Goal: Answer question/provide support: Share knowledge or assist other users

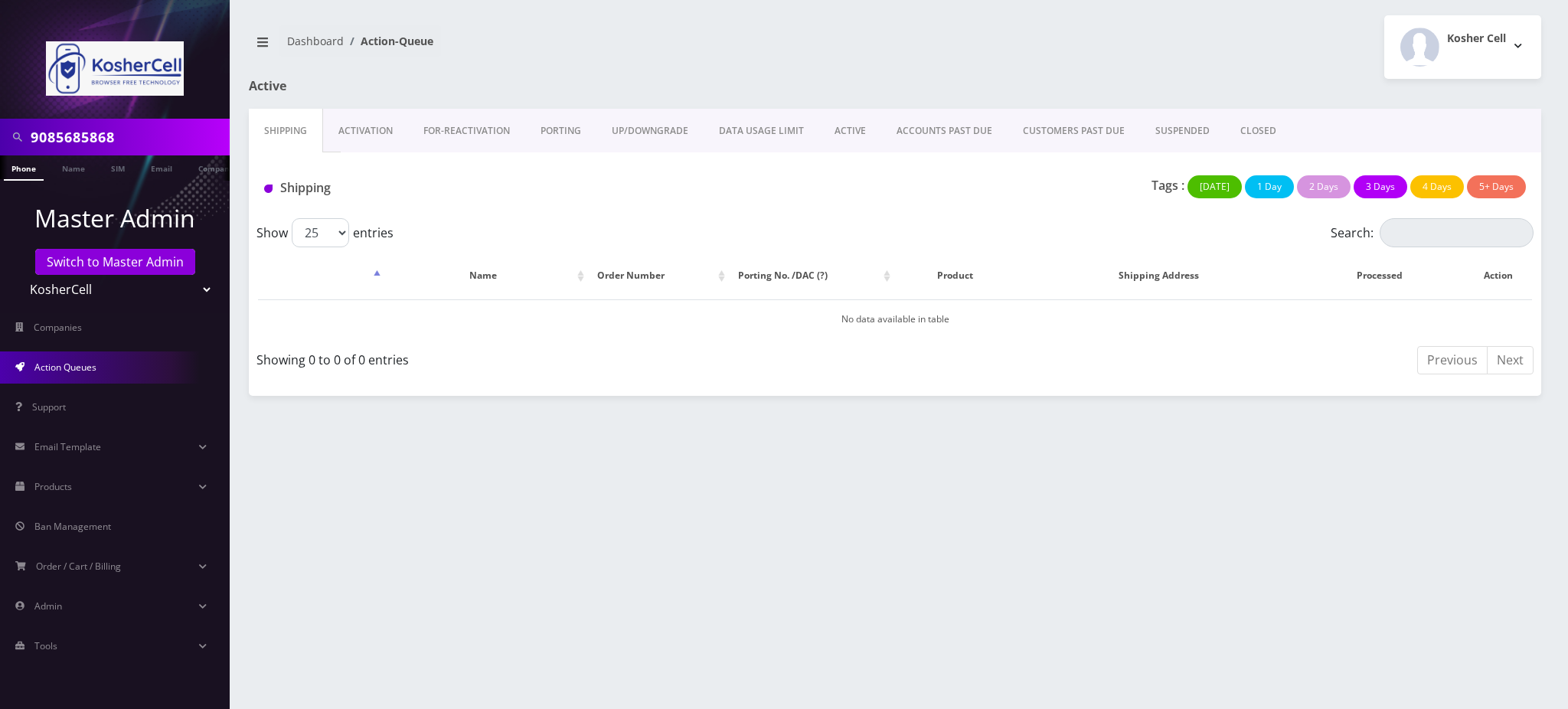
drag, startPoint x: 133, startPoint y: 142, endPoint x: 0, endPoint y: 104, distance: 138.3
click at [0, 104] on nav "9085685868 Phone Name SIM Email Company Customer Master Admin Switch to Master …" at bounding box center [115, 354] width 230 height 709
paste input "7183368526"
type input "7183368526"
click at [21, 169] on link "Phone" at bounding box center [24, 168] width 40 height 25
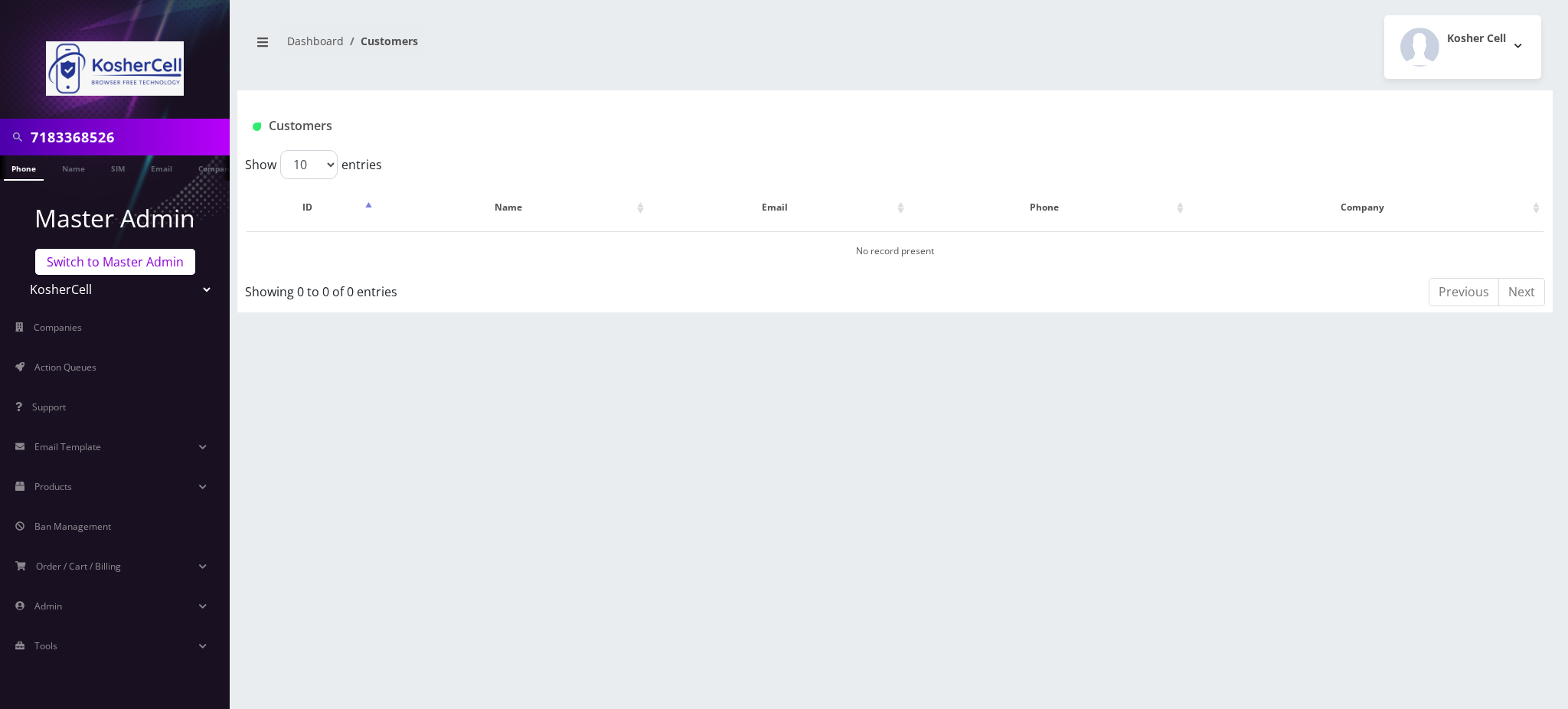
click at [130, 268] on link "Switch to Master Admin" at bounding box center [115, 261] width 160 height 26
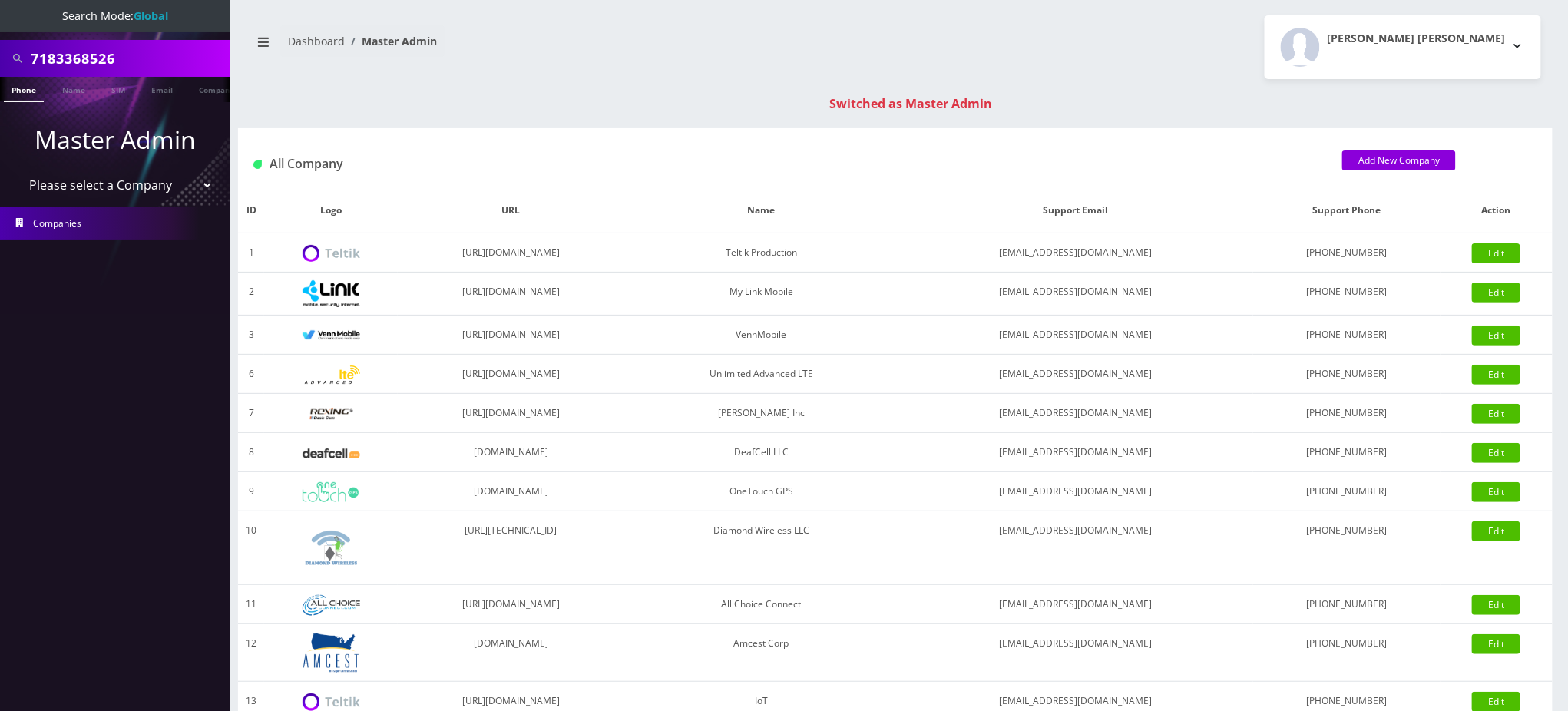
click at [21, 85] on link "Phone" at bounding box center [24, 90] width 40 height 25
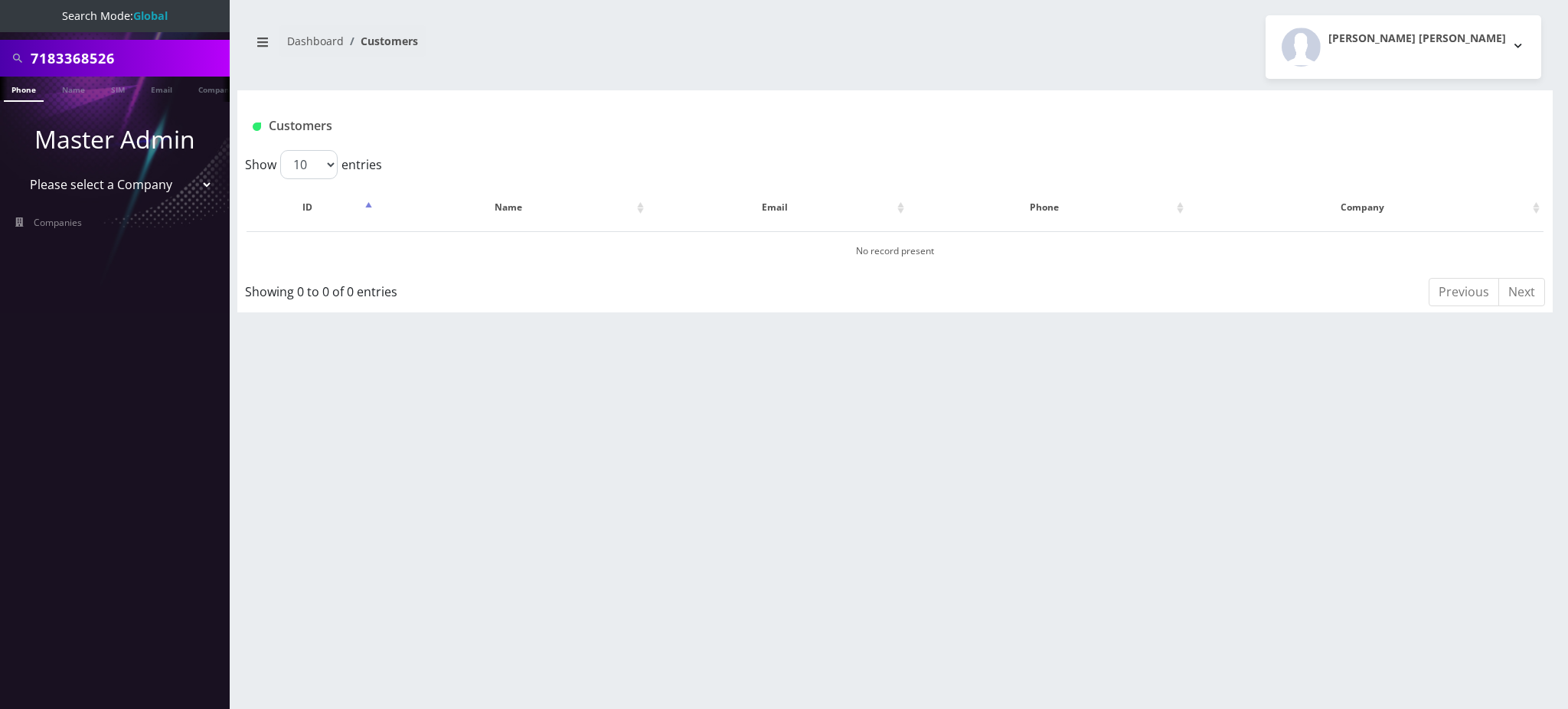
click at [23, 90] on link "Phone" at bounding box center [24, 90] width 40 height 25
click at [104, 405] on nav "Search Mode: Global 7183368526 Phone Name SIM Email Company Customer Master Adm…" at bounding box center [115, 354] width 230 height 709
click at [17, 85] on link "Phone" at bounding box center [24, 90] width 40 height 25
click at [93, 58] on input "7183368526" at bounding box center [128, 58] width 196 height 29
drag, startPoint x: 93, startPoint y: 58, endPoint x: 82, endPoint y: 58, distance: 11.0
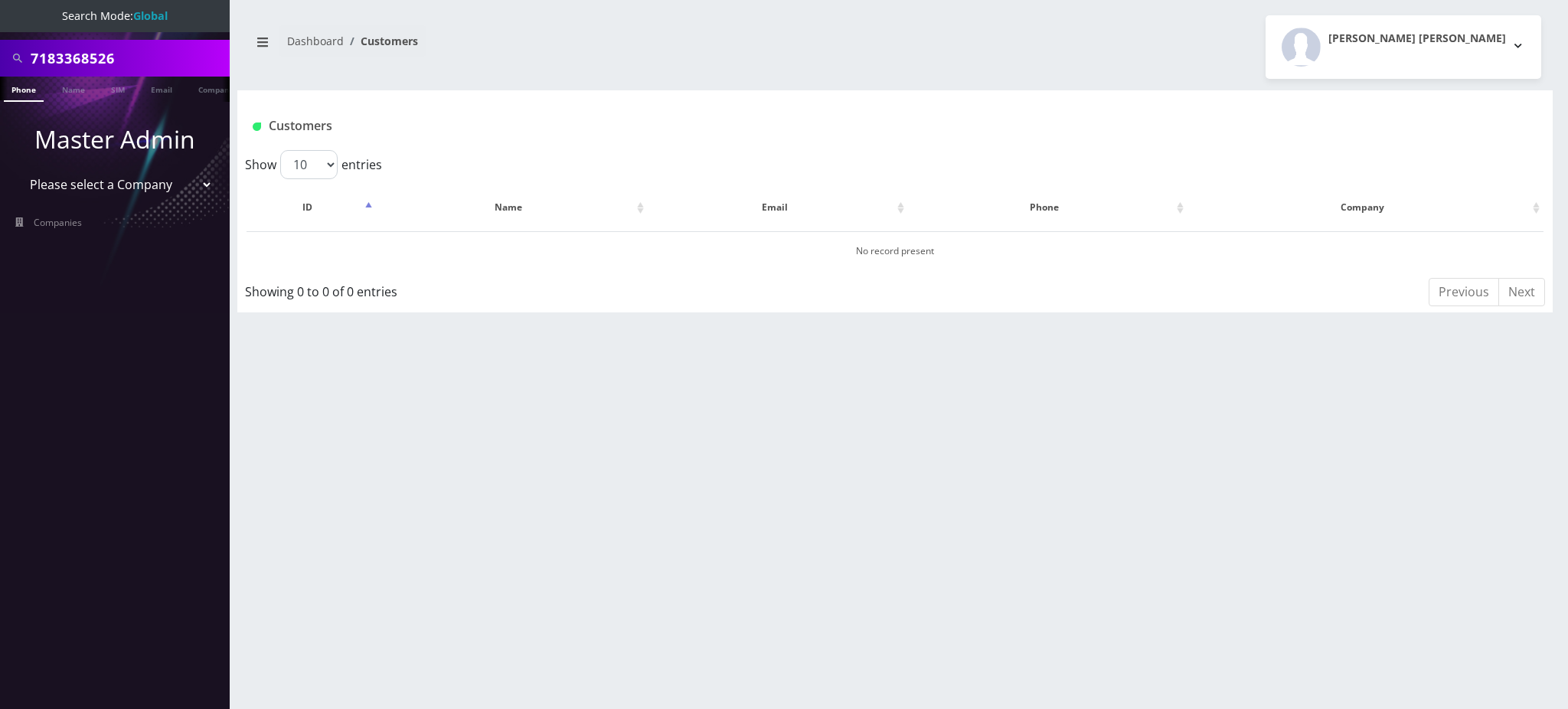
click at [83, 58] on input "7183368526" at bounding box center [128, 58] width 196 height 29
type input "5186146265"
click at [17, 93] on link "Phone" at bounding box center [24, 90] width 40 height 25
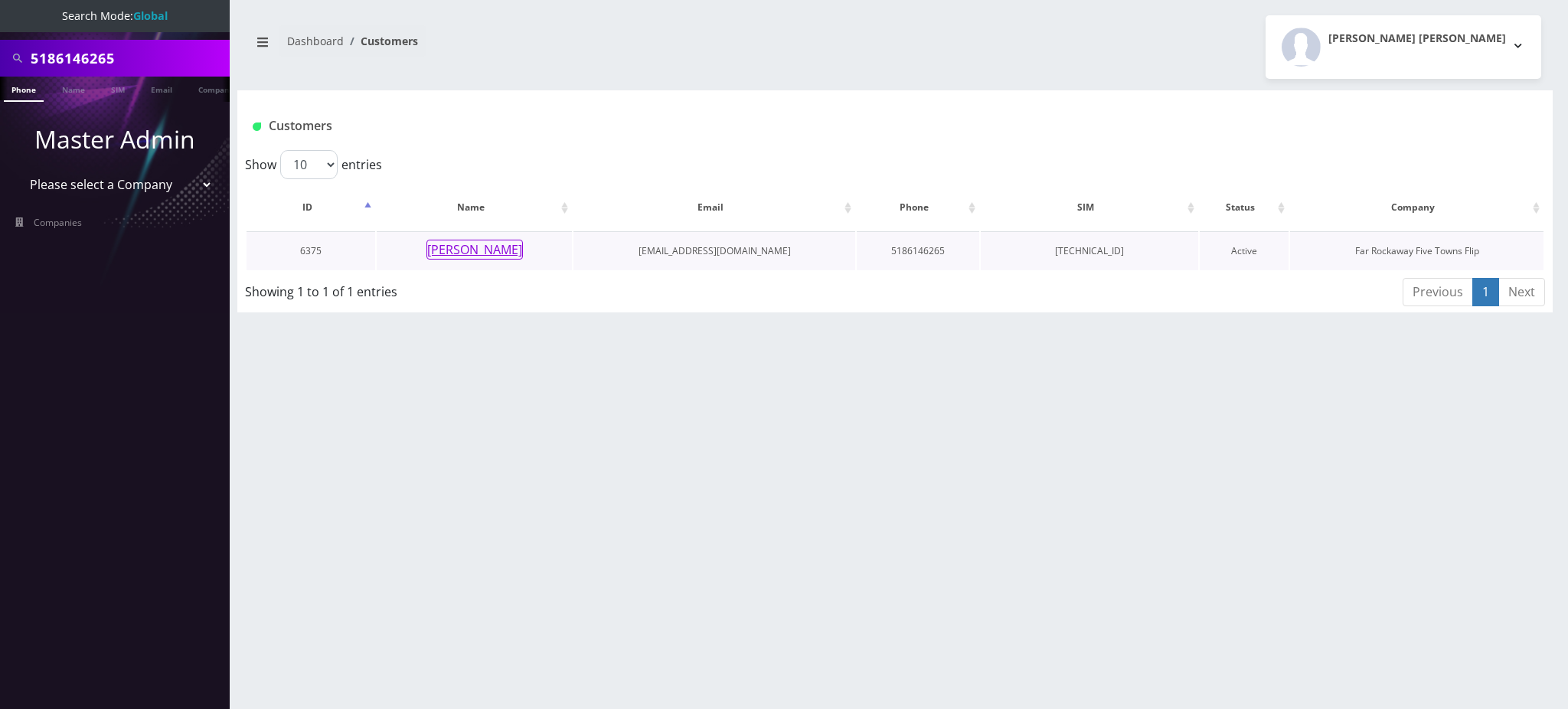
click at [486, 253] on button "Tehila shadrokh" at bounding box center [475, 250] width 97 height 20
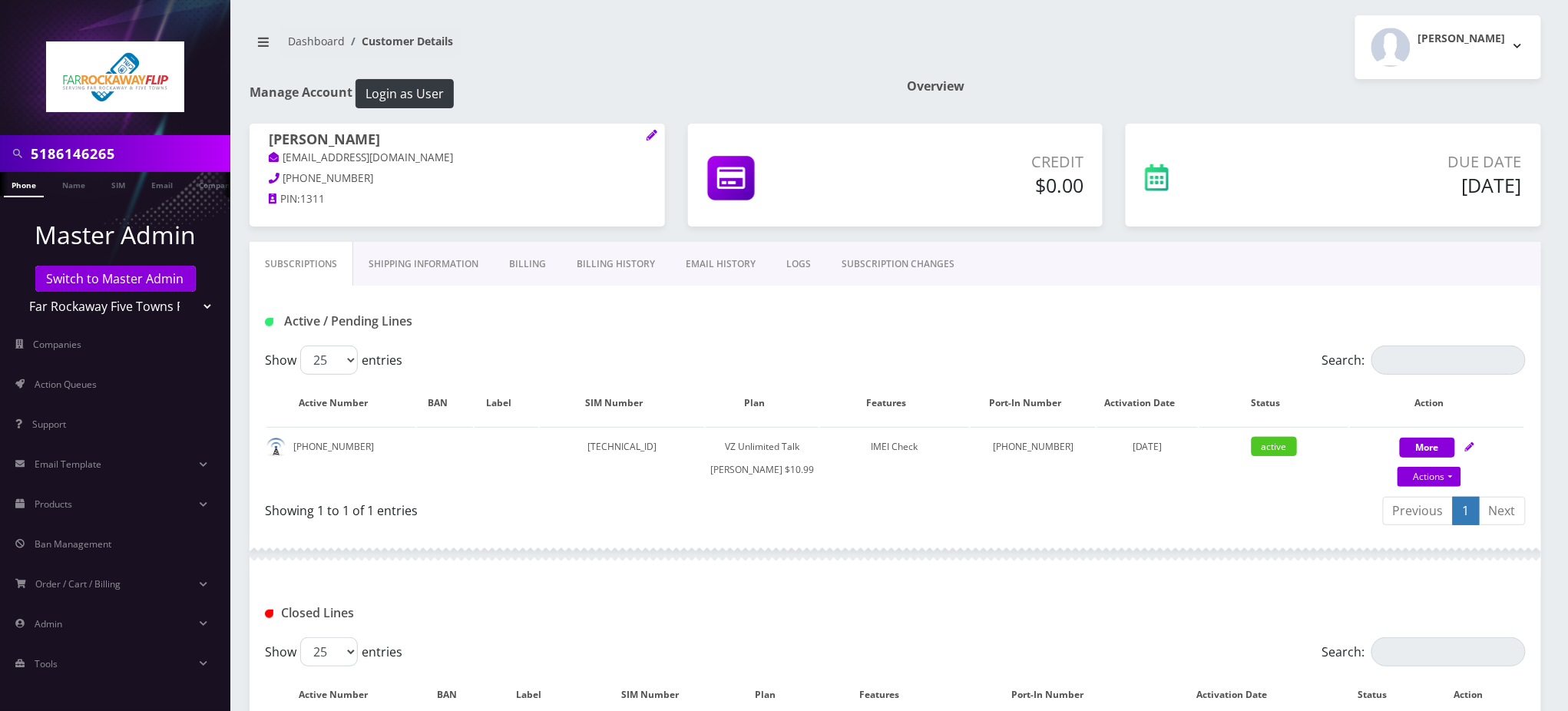
click at [894, 251] on link "SUBSCRIPTION CHANGES" at bounding box center [898, 265] width 144 height 44
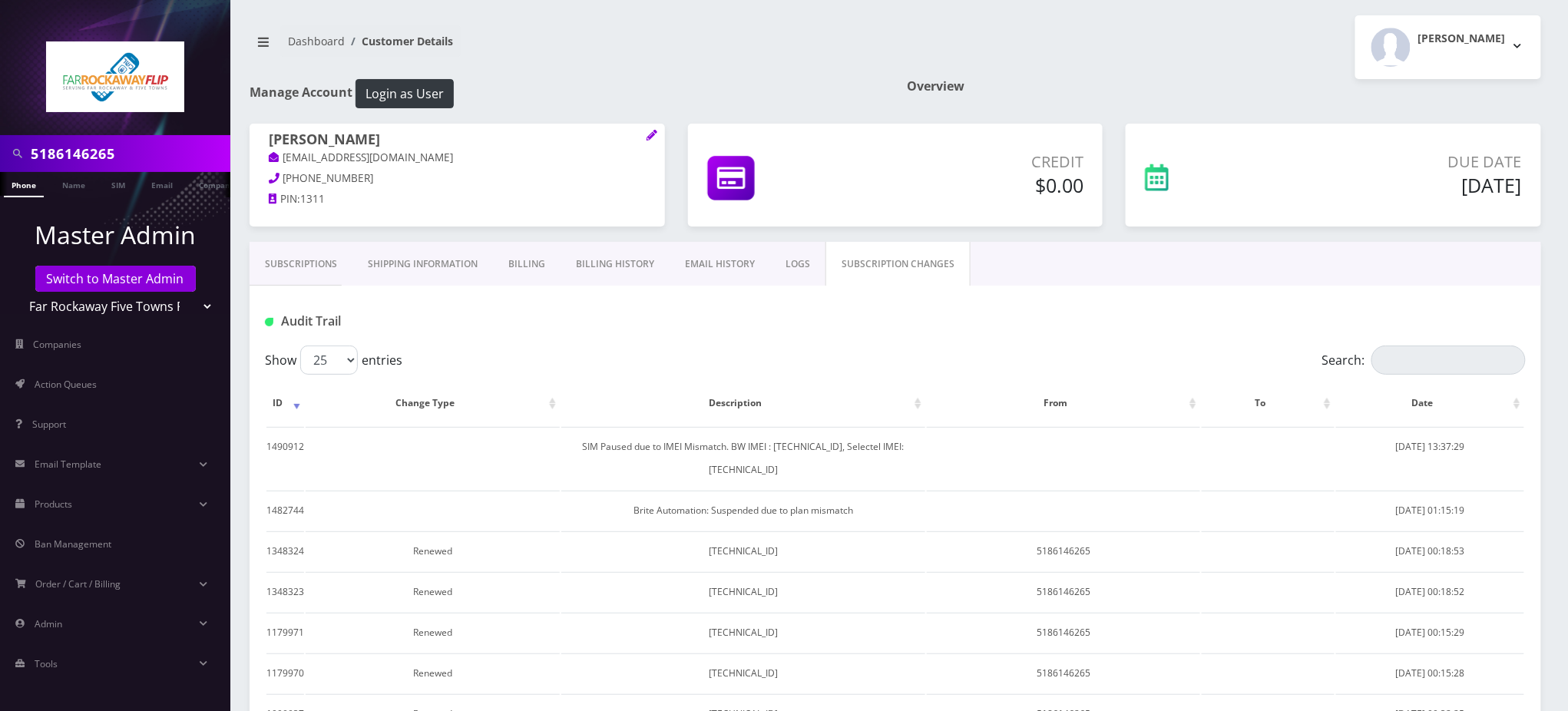
click at [308, 269] on link "Subscriptions" at bounding box center [301, 265] width 103 height 44
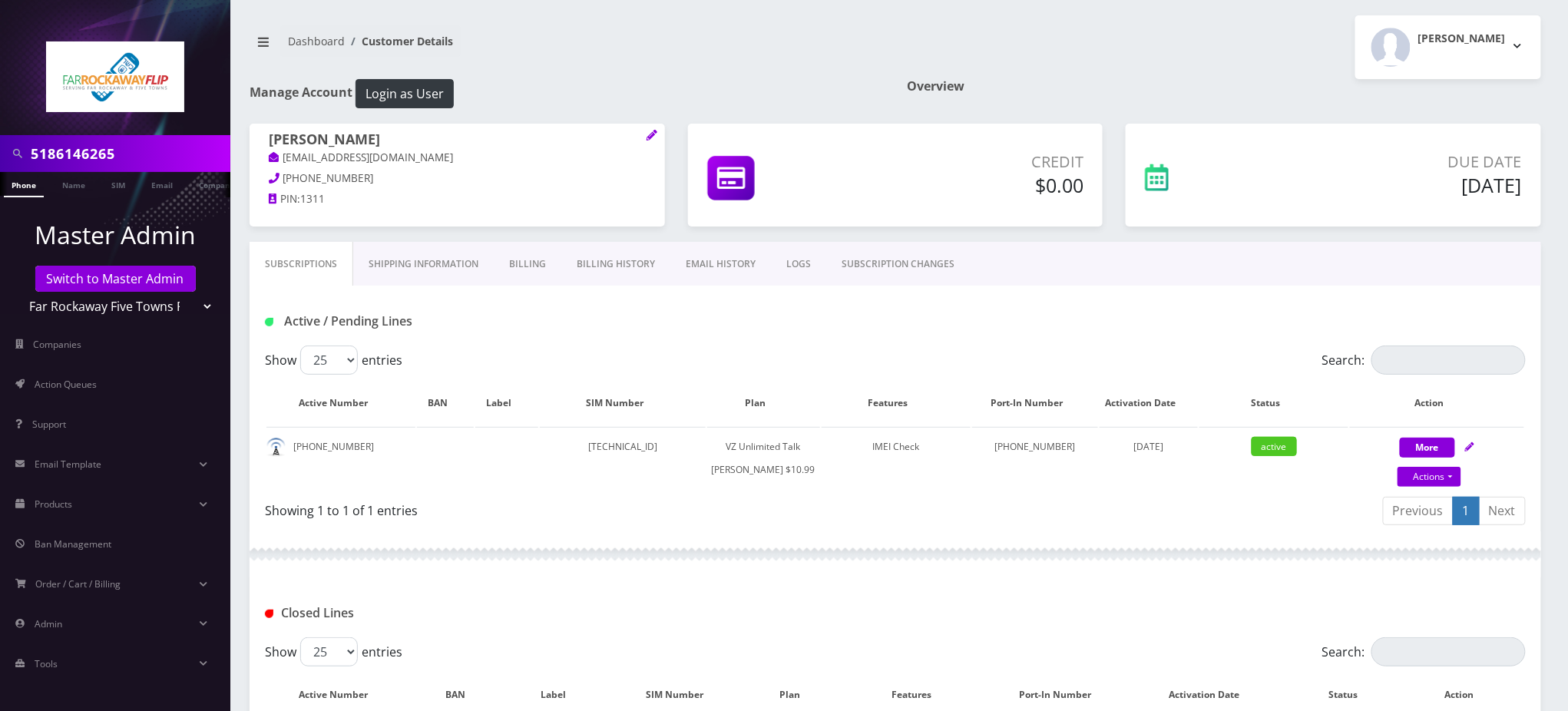
click at [844, 329] on div "Active / Pending Lines" at bounding box center [895, 322] width 1284 height 25
click at [1443, 482] on link "Actions" at bounding box center [1430, 477] width 64 height 20
select select "366"
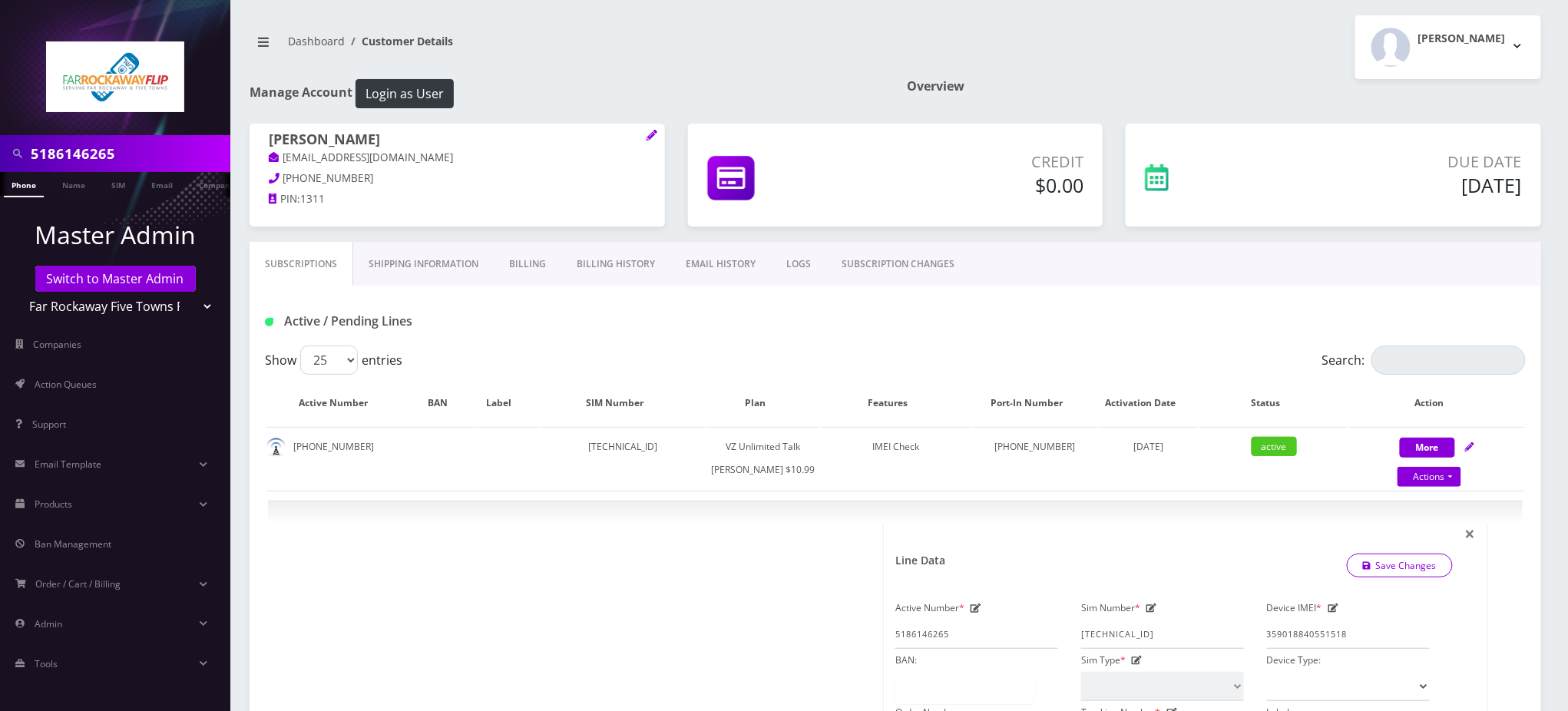
click at [886, 257] on link "SUBSCRIPTION CHANGES" at bounding box center [898, 265] width 144 height 44
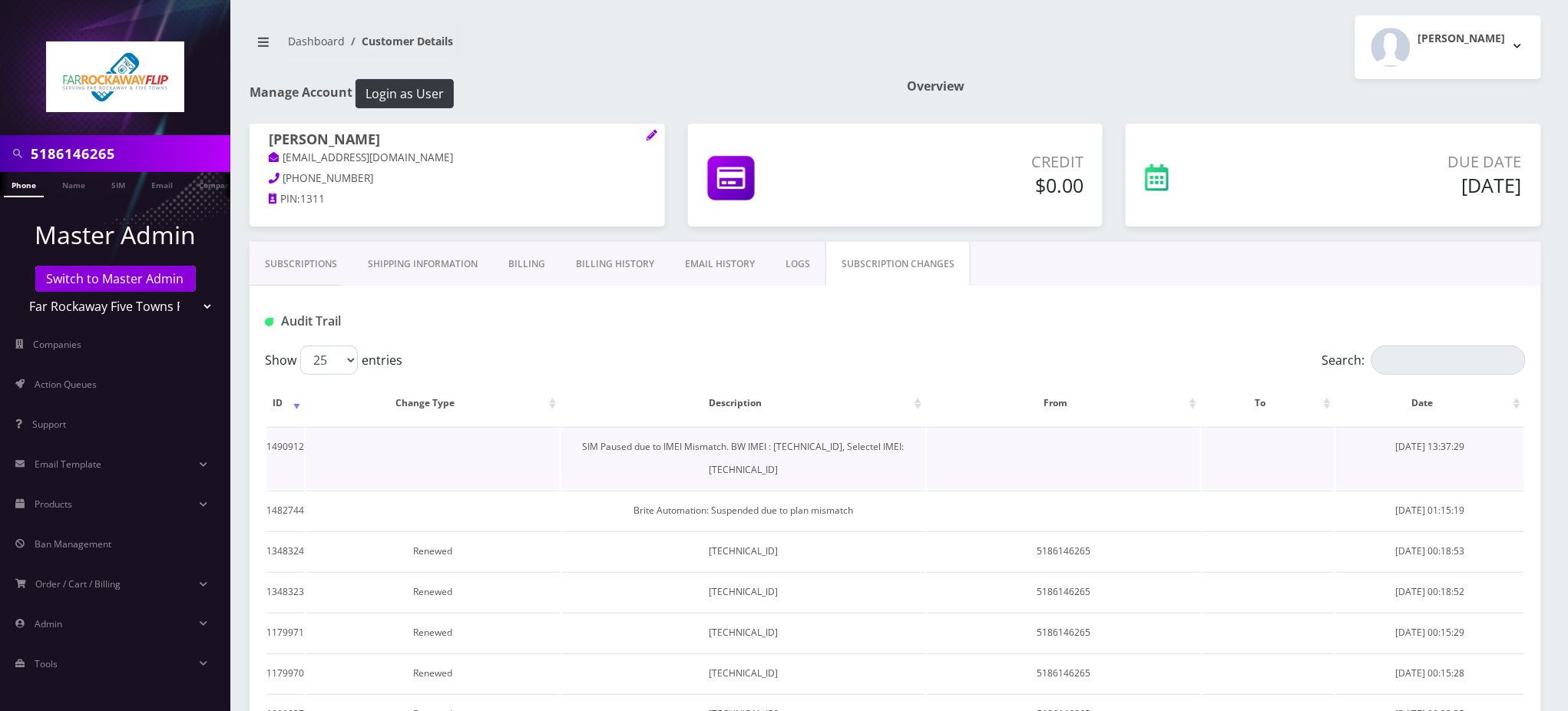
click at [781, 448] on td "SIM Paused due to IMEI Mismatch. BW IMEI : [TECHNICAL_ID], Selectel IMEI: [TECH…" at bounding box center [743, 458] width 364 height 62
click at [781, 447] on td "SIM Paused due to IMEI Mismatch. BW IMEI : [TECHNICAL_ID], Selectel IMEI: [TECH…" at bounding box center [743, 458] width 364 height 62
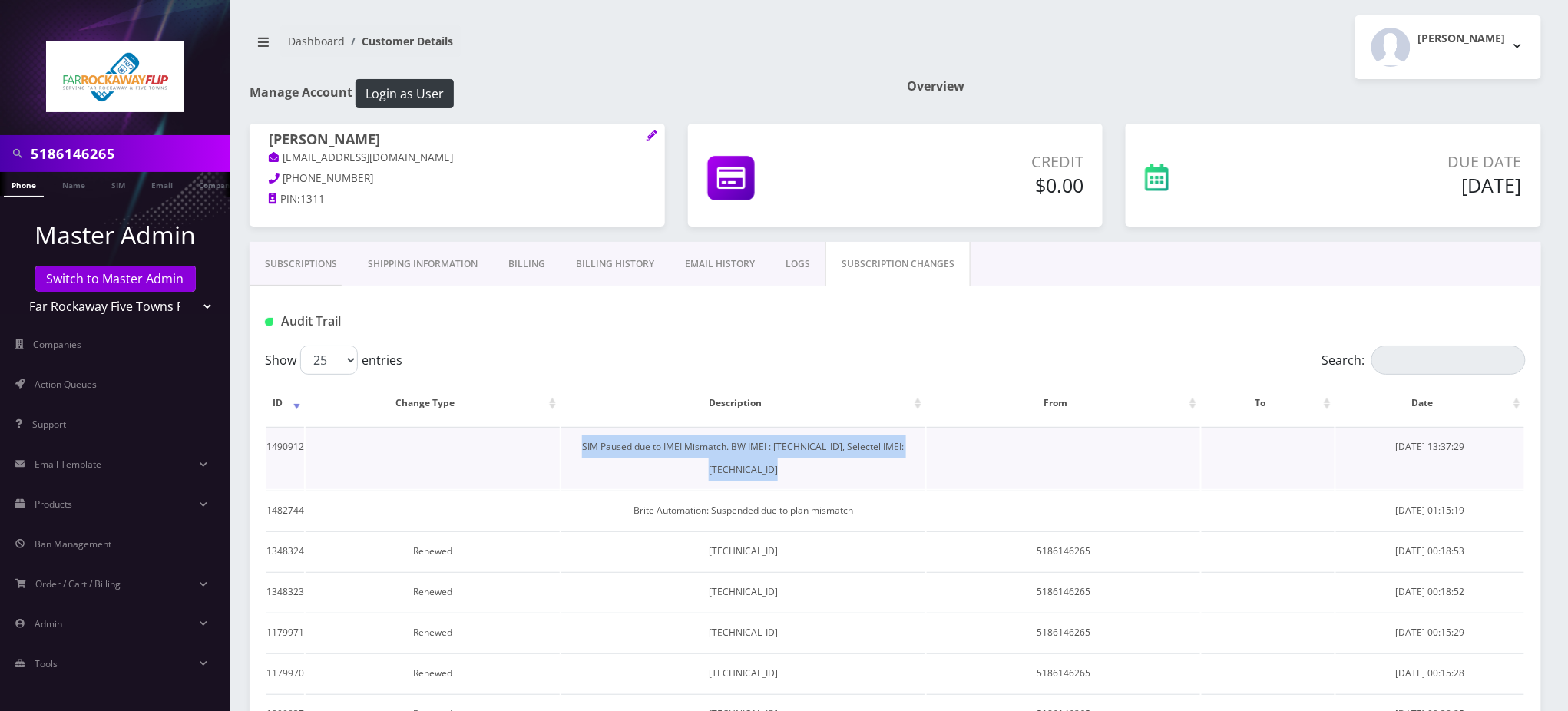
click at [781, 446] on td "SIM Paused due to IMEI Mismatch. BW IMEI : [TECHNICAL_ID], Selectel IMEI: [TECH…" at bounding box center [743, 458] width 364 height 62
copy td "SIM Paused due to IMEI Mismatch. BW IMEI : [TECHNICAL_ID], Selectel IMEI: [TECH…"
click at [318, 265] on link "Subscriptions" at bounding box center [301, 265] width 103 height 44
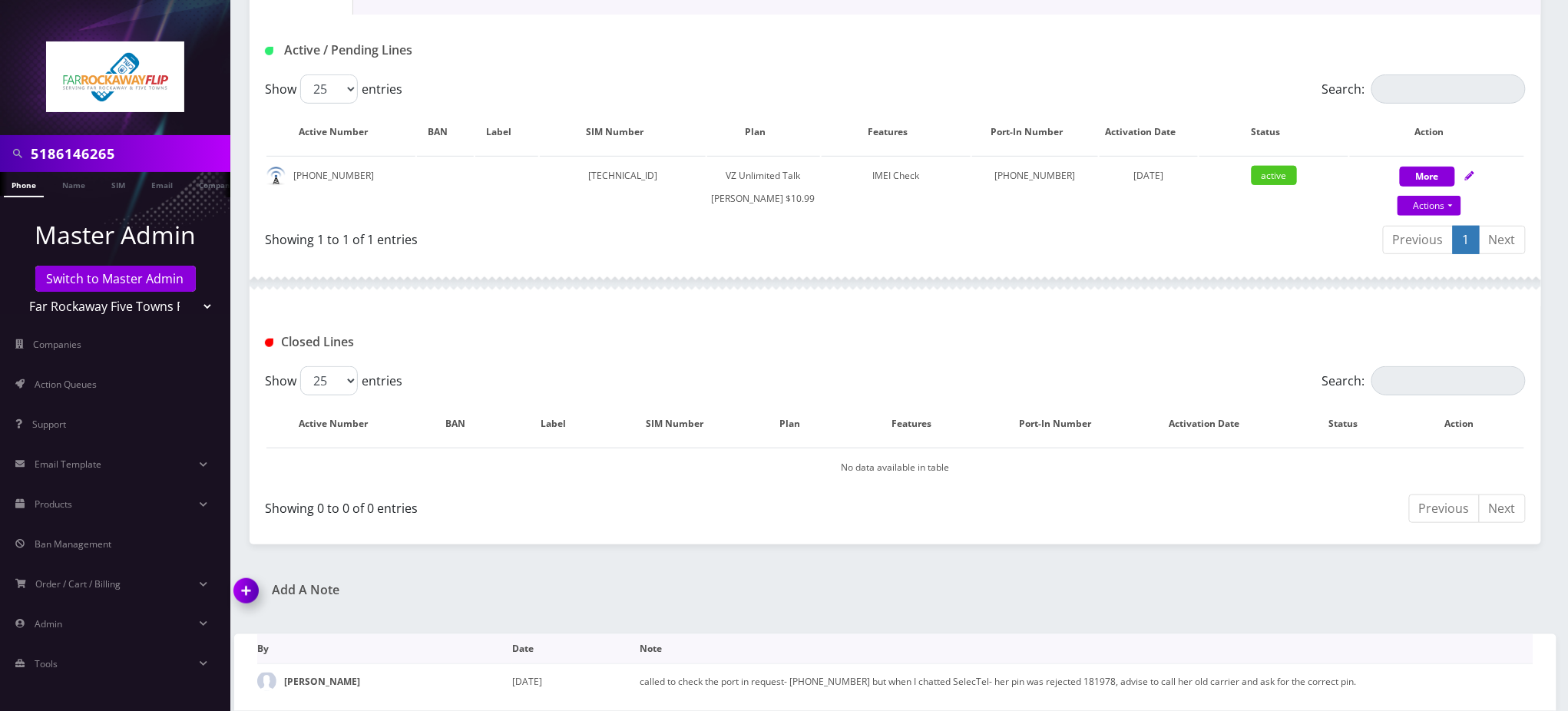
scroll to position [289, 0]
click at [248, 593] on img at bounding box center [249, 596] width 45 height 45
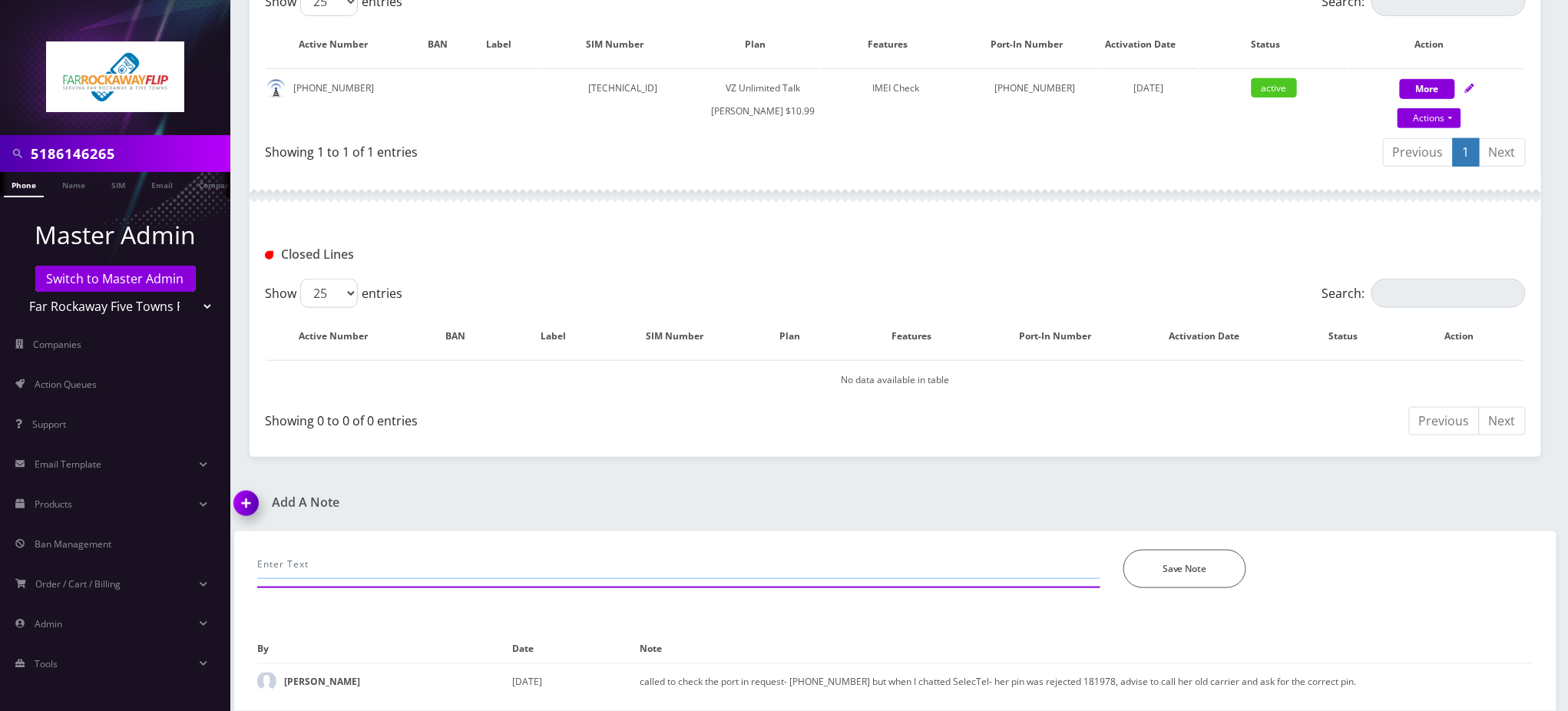
click at [474, 564] on input "text" at bounding box center [679, 564] width 844 height 29
paste input "SIM Paused due to IMEI Mismatch. BW IMEI : [TECHNICAL_ID], Selectel IMEI: [TECH…"
type input "SIM Paused due to IMEI Mismatch. BW IMEI : [TECHNICAL_ID], Selectel IMEI: [TECH…"
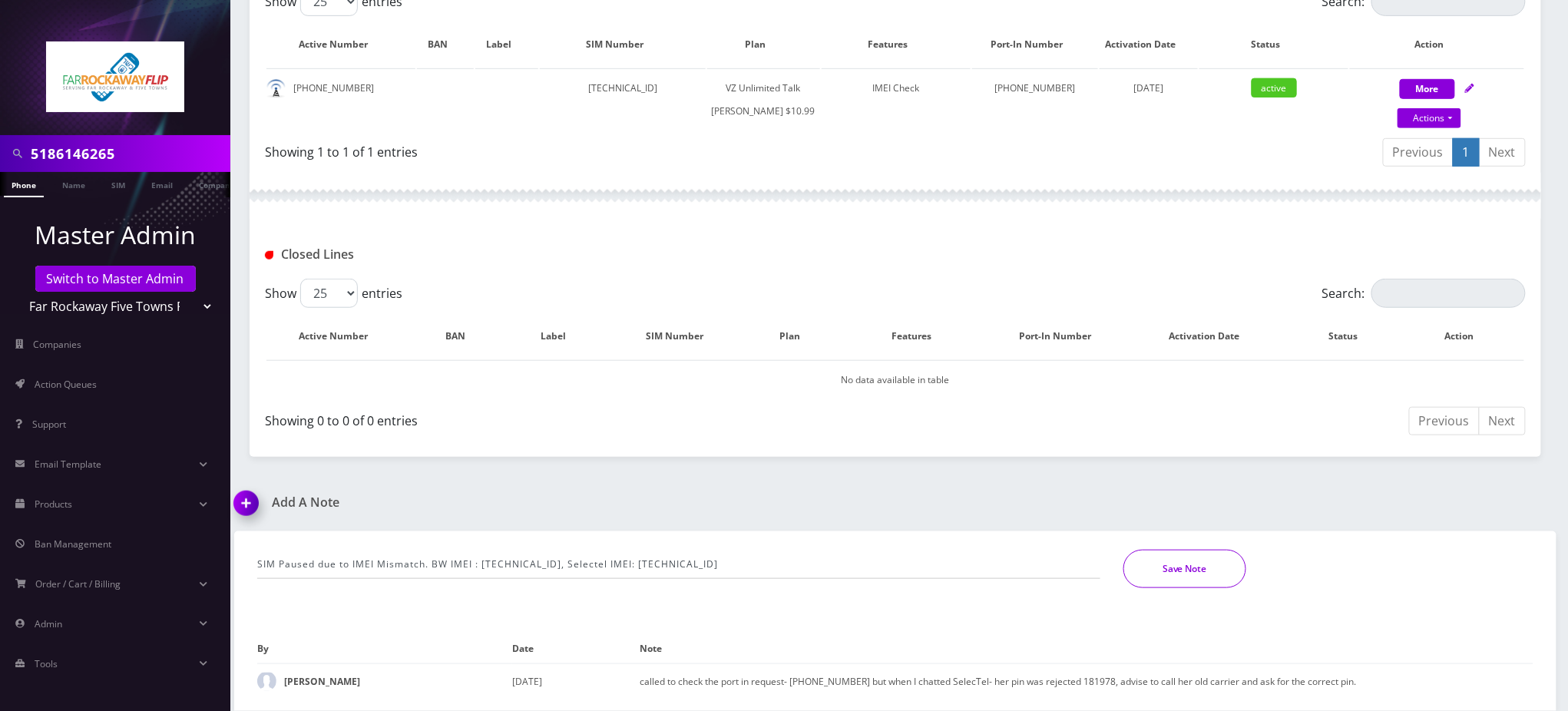
click at [1194, 566] on button "Save Note" at bounding box center [1185, 569] width 123 height 38
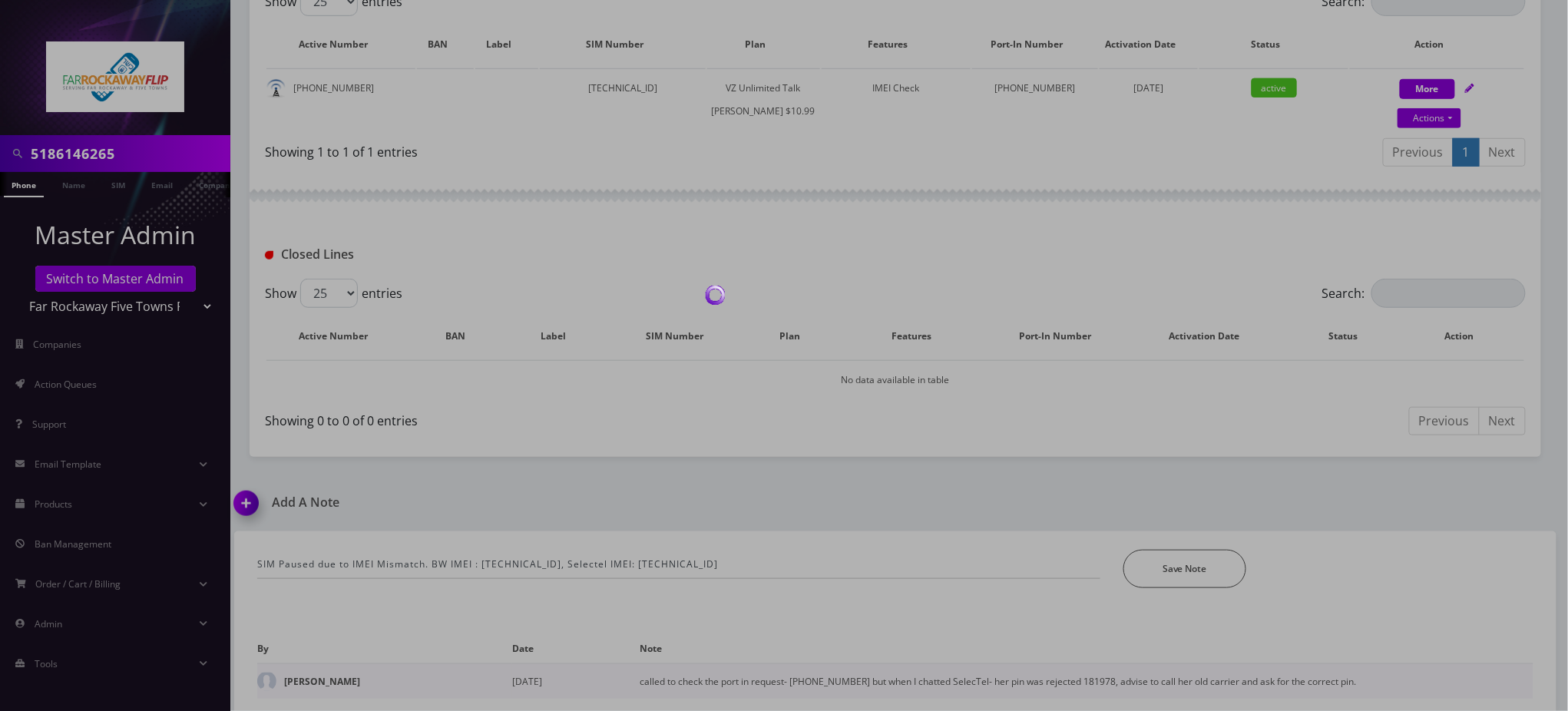
scroll to position [324, 0]
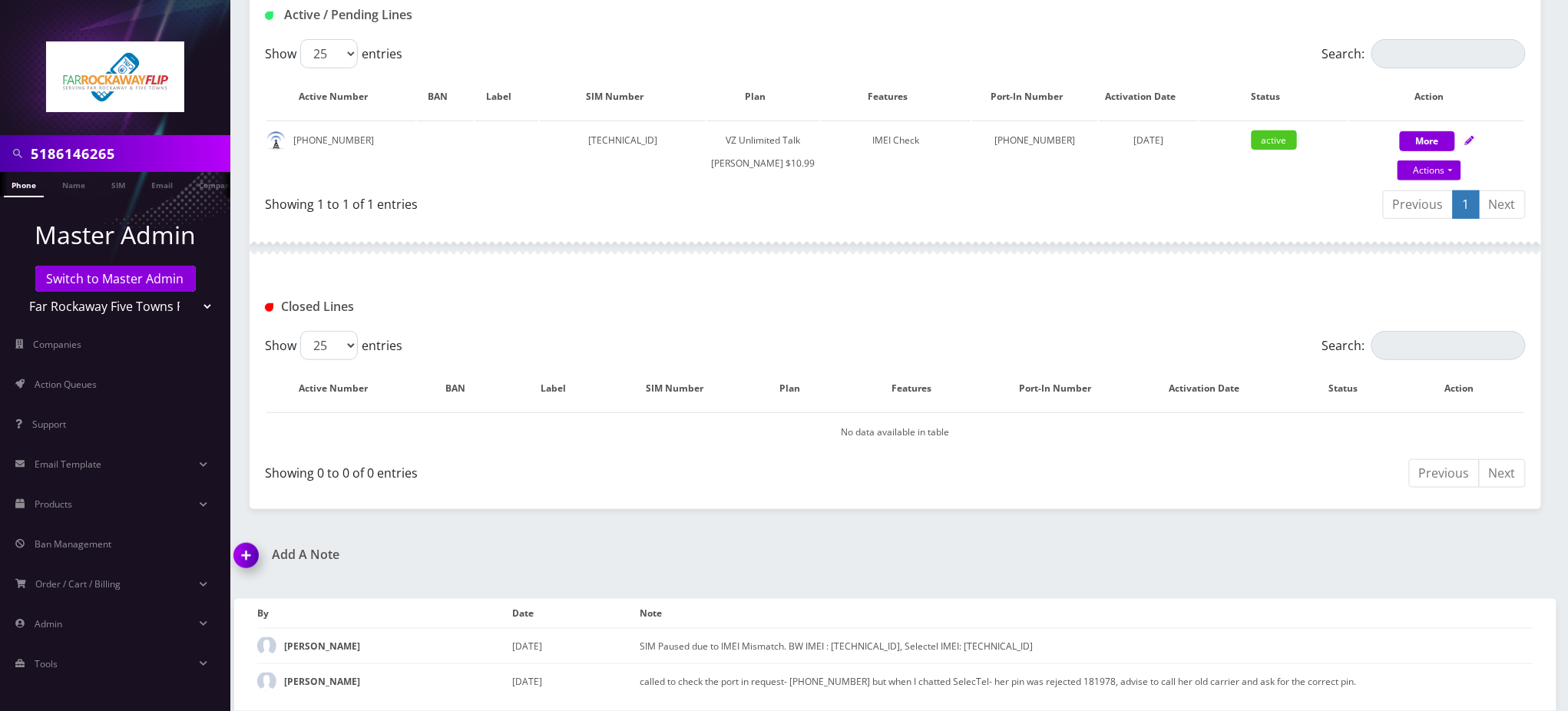
click at [1311, 545] on div "5186146265 Phone Name SIM Email Company Customer Dashboard Customer Details [PE…" at bounding box center [895, 202] width 1346 height 1018
